Goal: Find specific fact

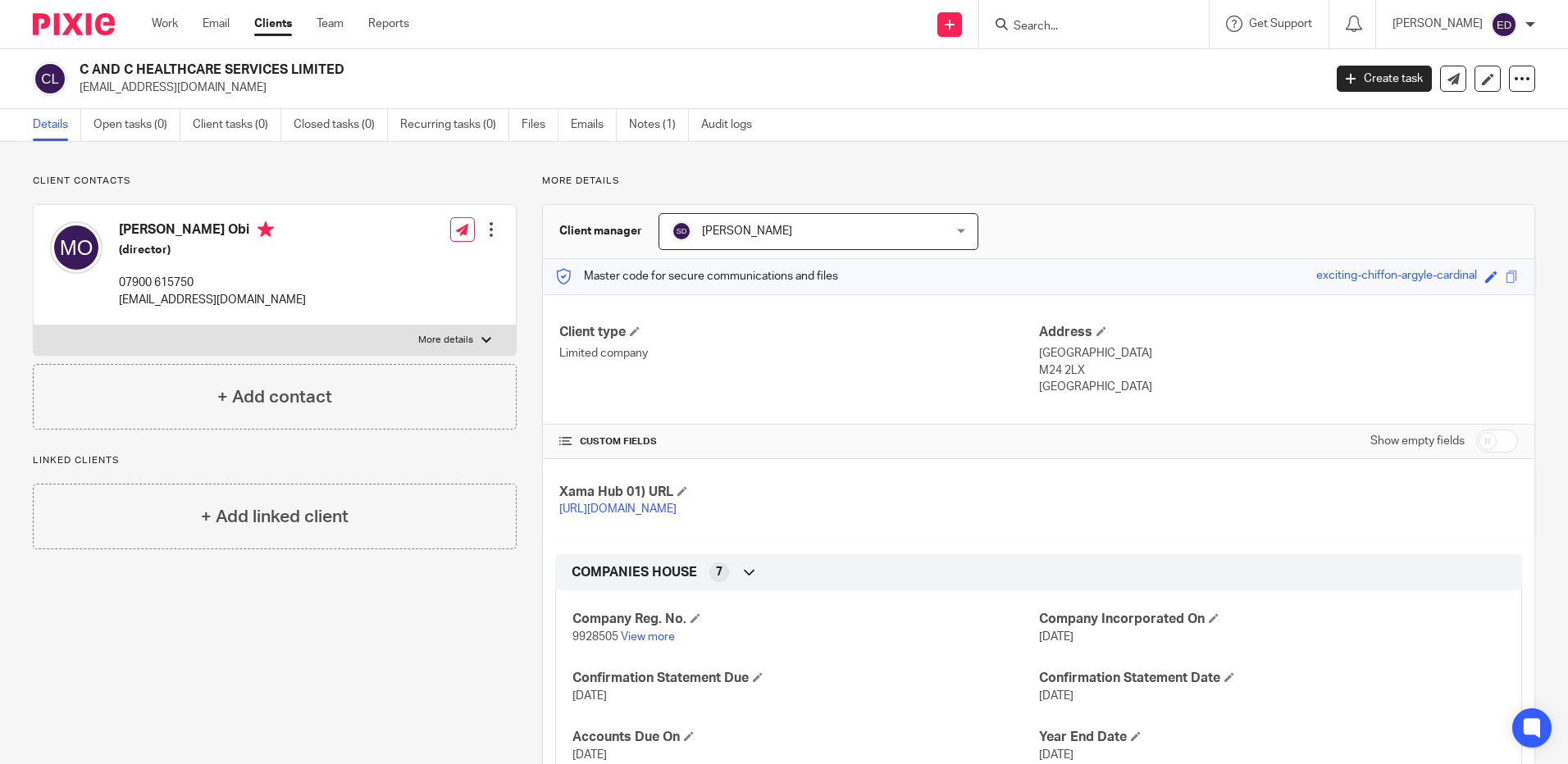
click at [1127, 30] on input "Search" at bounding box center [1086, 27] width 148 height 15
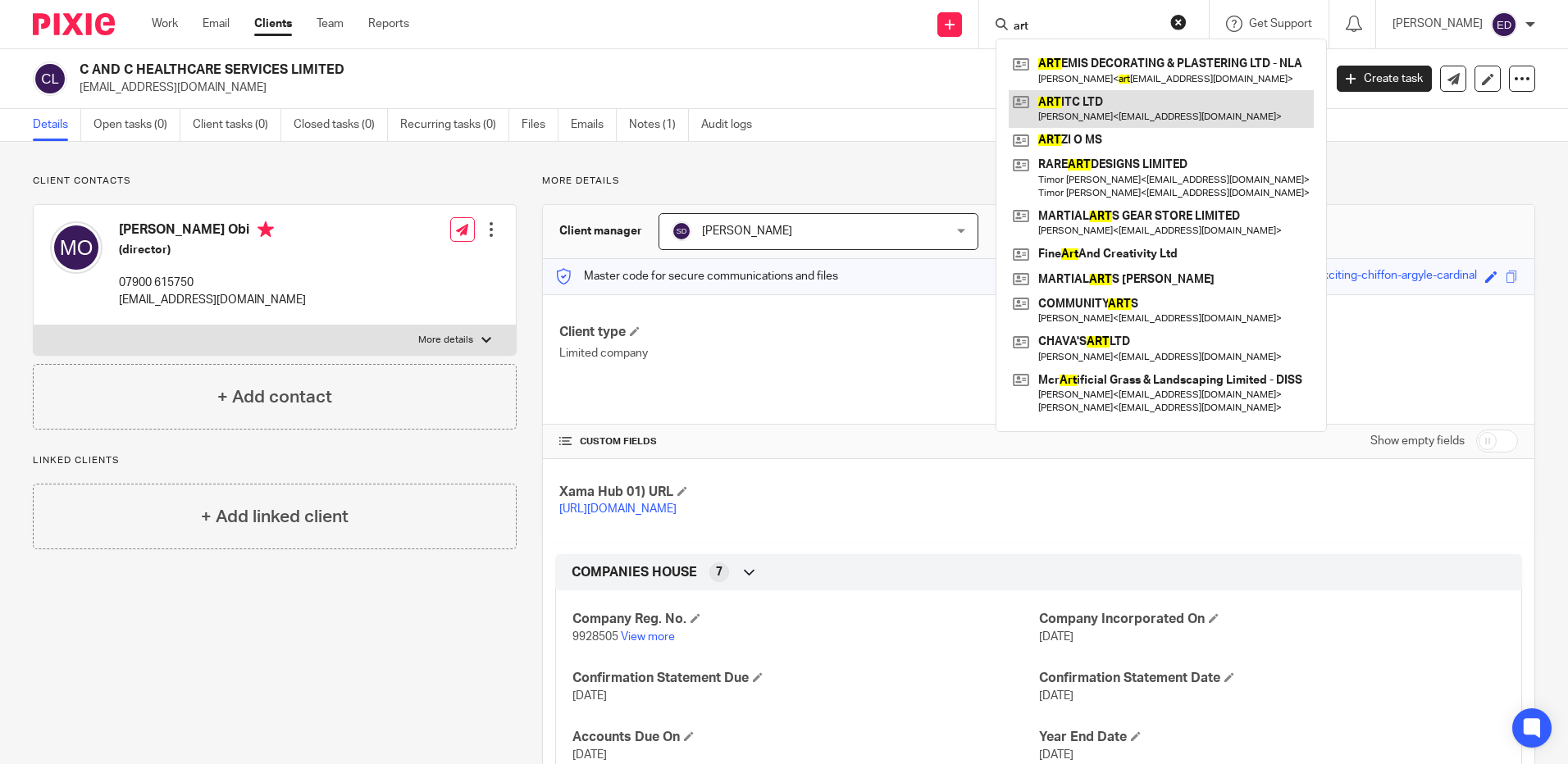
type input "art"
click at [1118, 98] on link at bounding box center [1161, 109] width 305 height 38
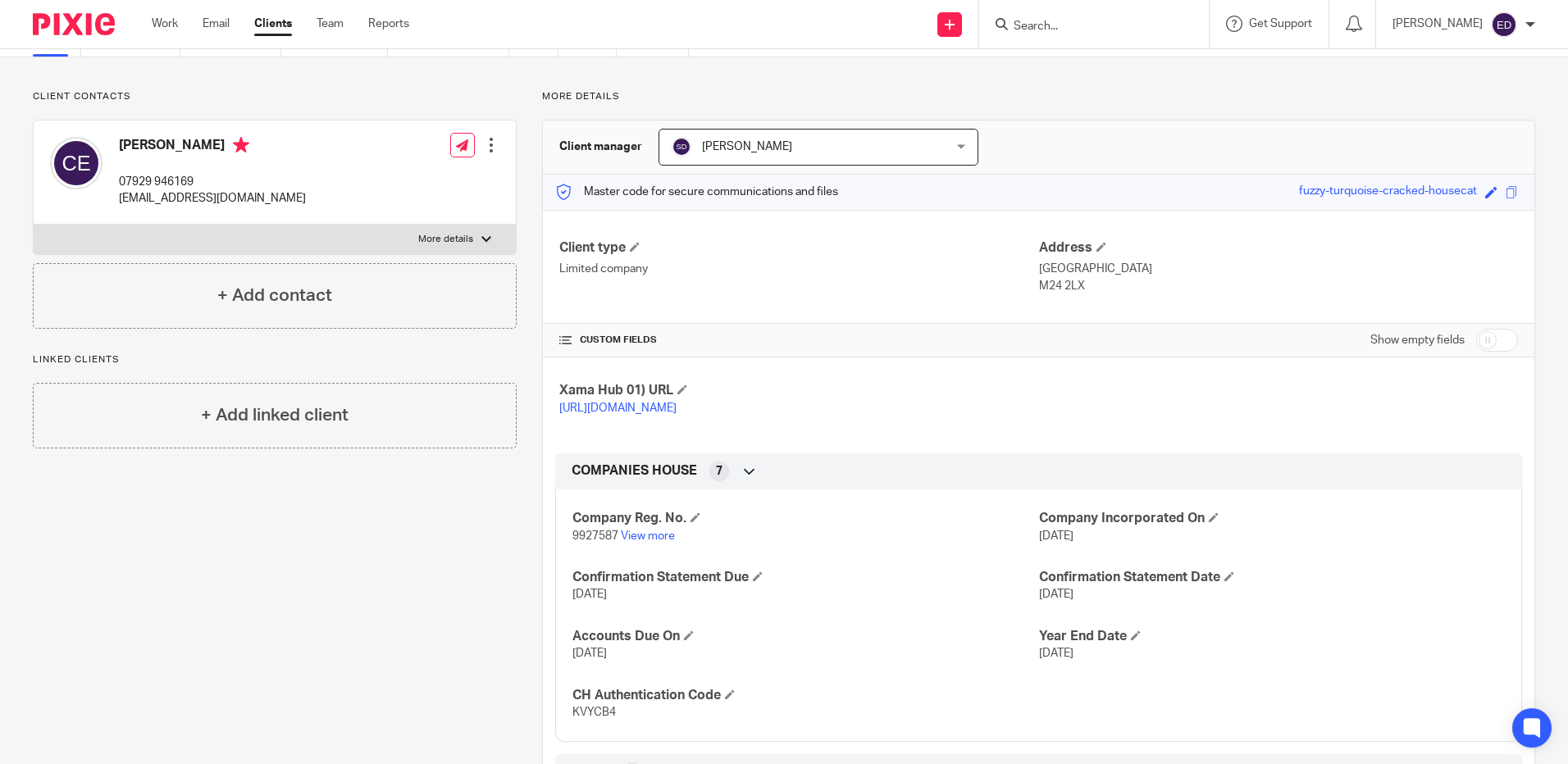
scroll to position [164, 0]
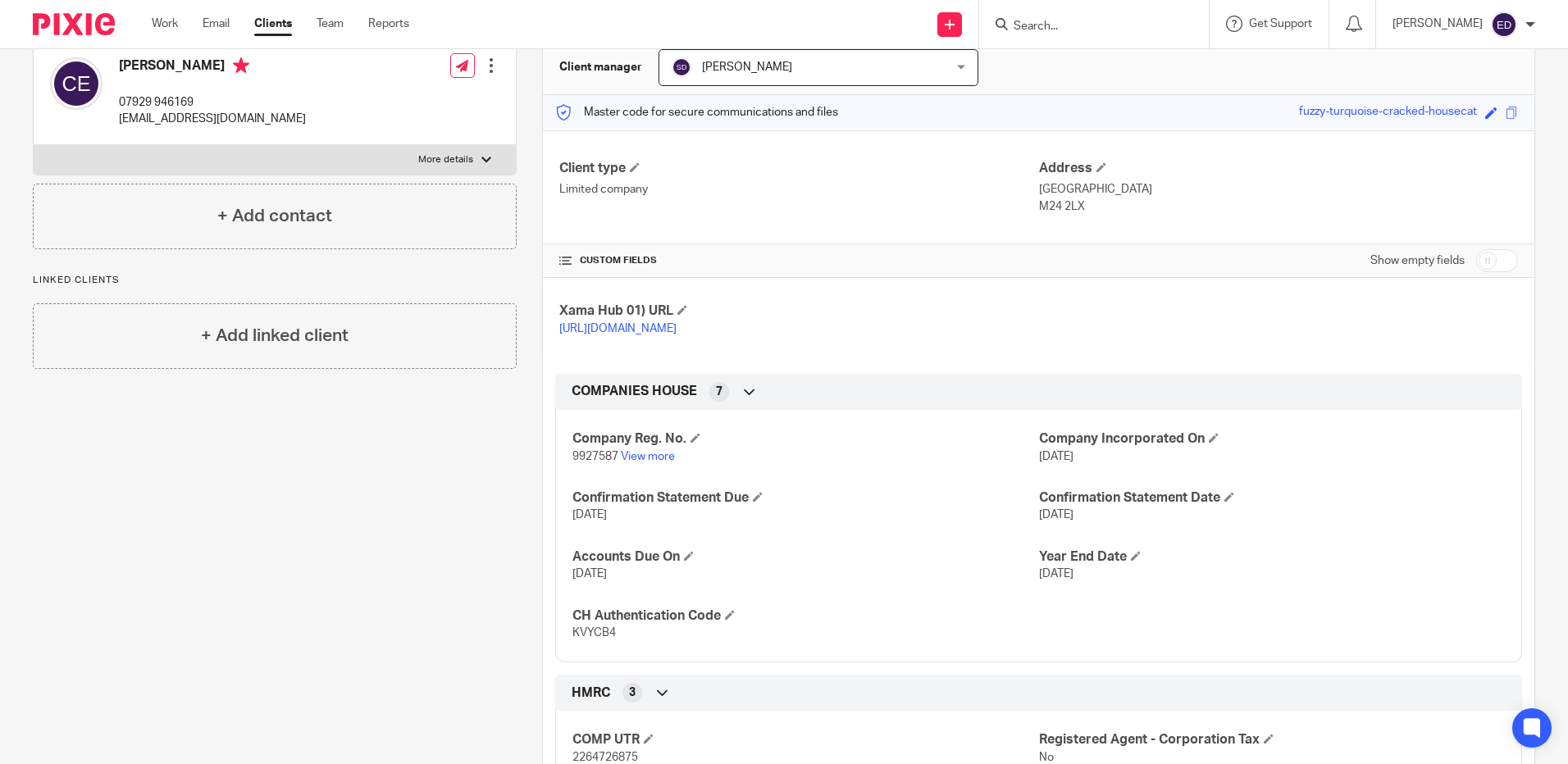
click at [590, 462] on span "9927587" at bounding box center [595, 457] width 46 height 12
copy p "9927587"
click at [587, 639] on span "KVYCB4" at bounding box center [595, 633] width 44 height 12
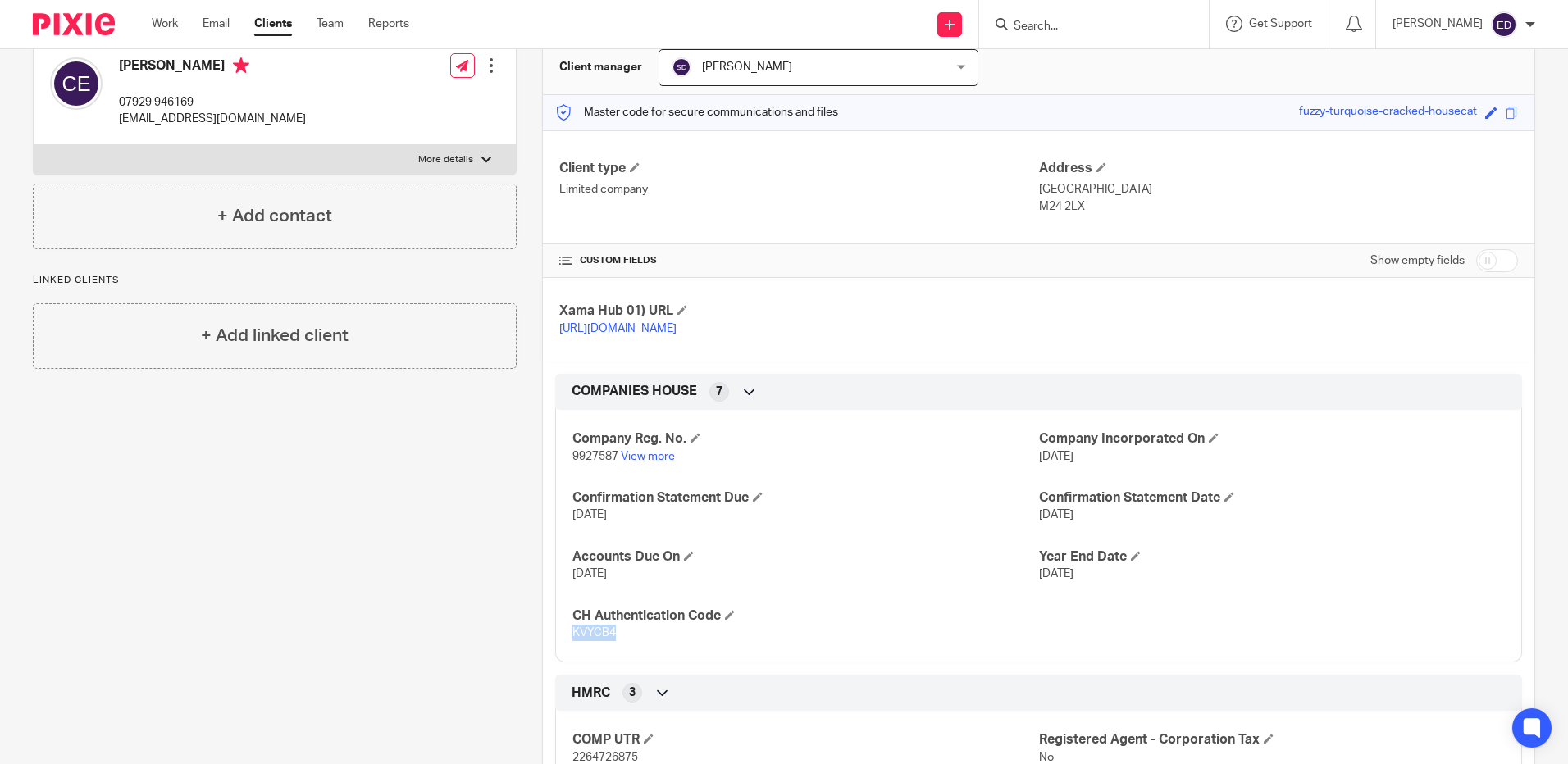
copy span "KVYCB4"
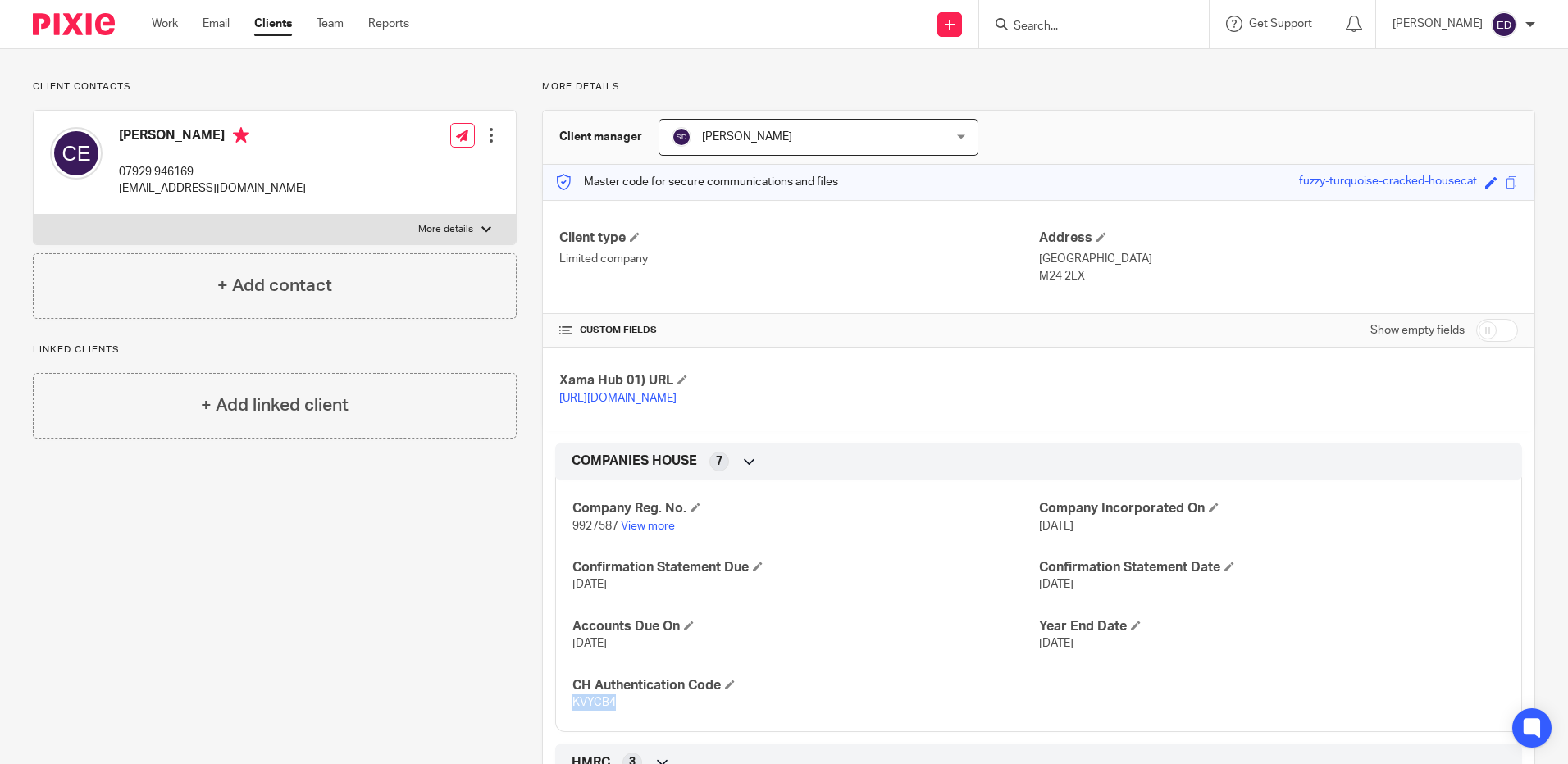
scroll to position [0, 0]
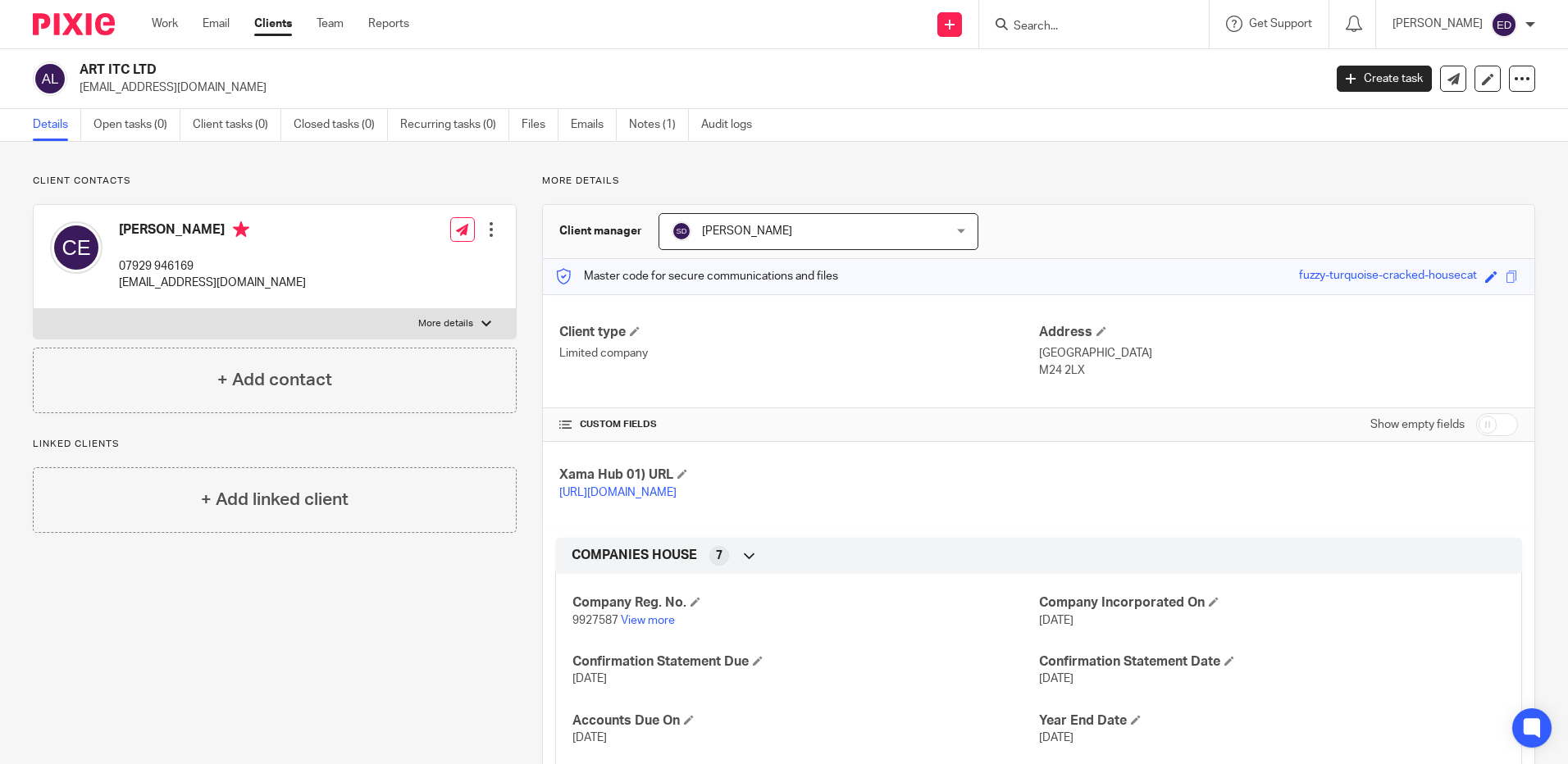
click at [589, 627] on span "9927587" at bounding box center [595, 621] width 46 height 12
copy p "9927587"
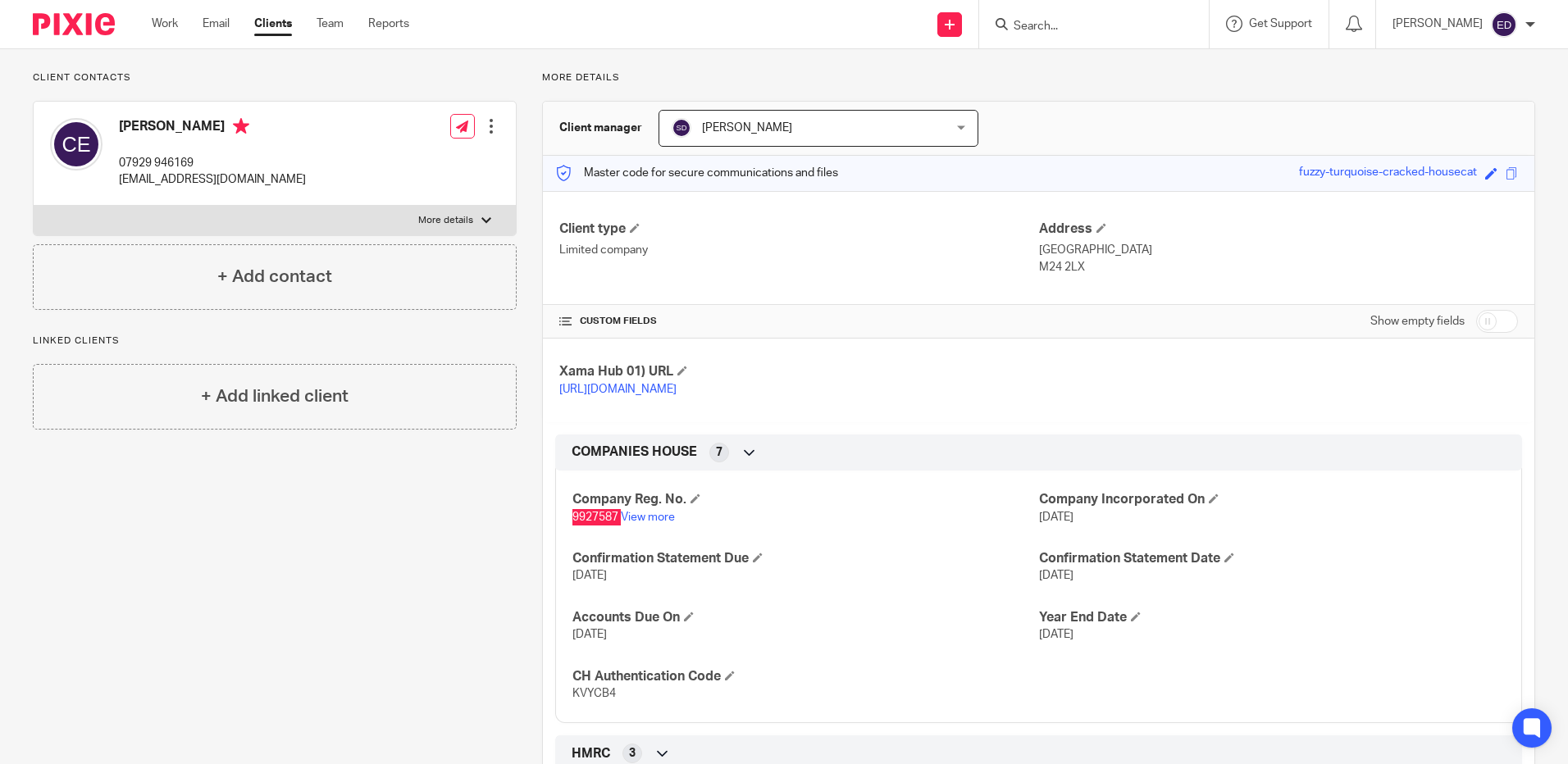
scroll to position [164, 0]
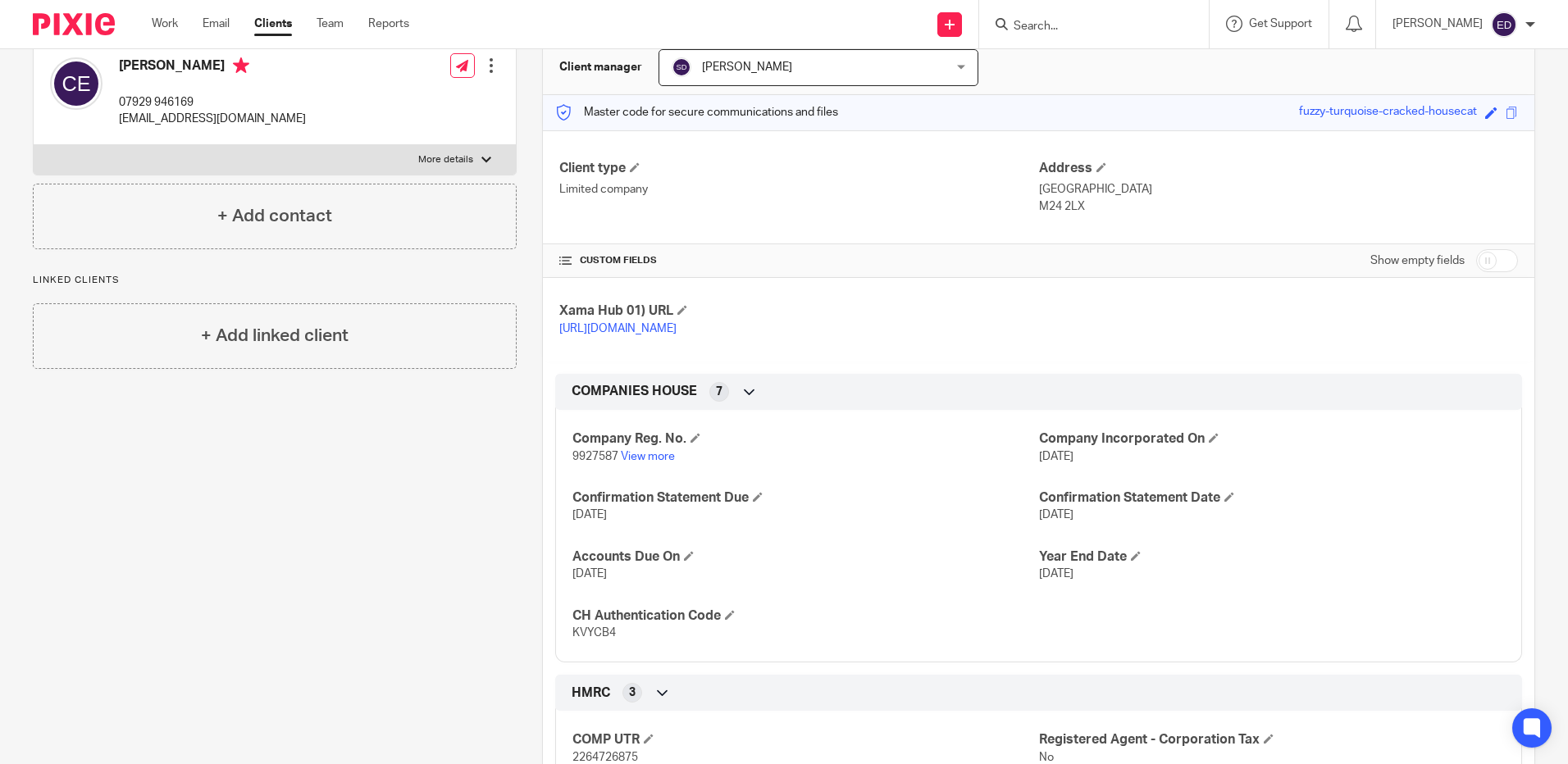
click at [587, 639] on span "KVYCB4" at bounding box center [595, 633] width 44 height 12
copy span "KVYCB4"
